Goal: Task Accomplishment & Management: Manage account settings

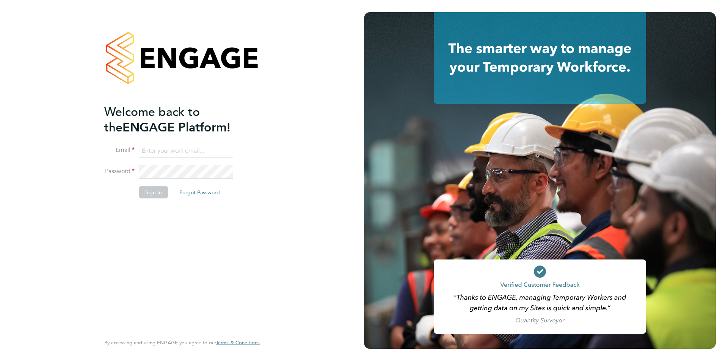
click at [167, 150] on input at bounding box center [186, 151] width 94 height 14
click at [163, 148] on input at bounding box center [186, 151] width 94 height 14
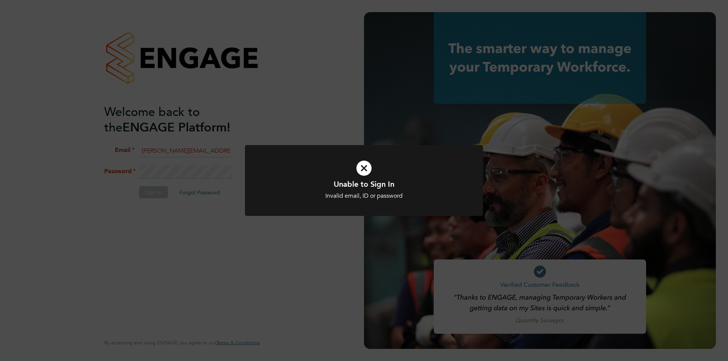
click at [202, 153] on div "Unable to Sign In Invalid email, ID or password Cancel Okay" at bounding box center [364, 180] width 728 height 361
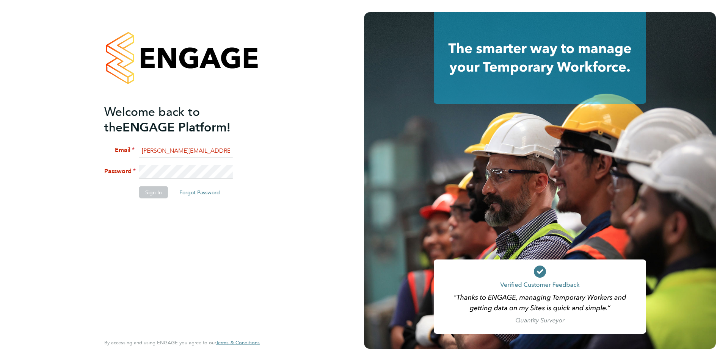
drag, startPoint x: 229, startPoint y: 149, endPoint x: 28, endPoint y: 140, distance: 201.6
click at [28, 140] on div "Welcome back to the ENGAGE Platform! Email [PERSON_NAME][EMAIL_ADDRESS][PERSON_…" at bounding box center [182, 180] width 364 height 361
type input "[PERSON_NAME][EMAIL_ADDRESS][PERSON_NAME][DOMAIN_NAME]"
click at [148, 201] on li "Sign In Forgot Password" at bounding box center [178, 196] width 148 height 20
click at [148, 199] on li "Sign In Forgot Password" at bounding box center [178, 196] width 148 height 20
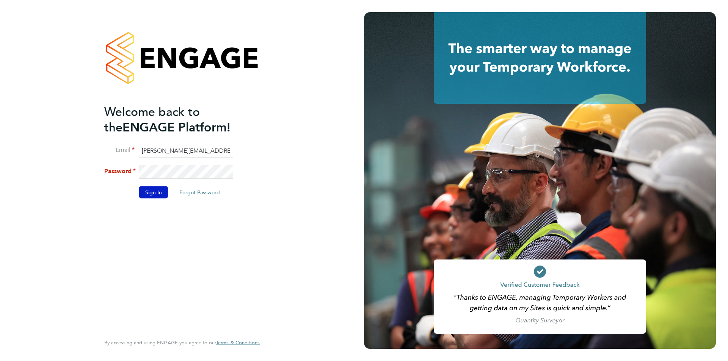
click at [151, 189] on button "Sign In" at bounding box center [153, 192] width 29 height 12
